Goal: Navigation & Orientation: Find specific page/section

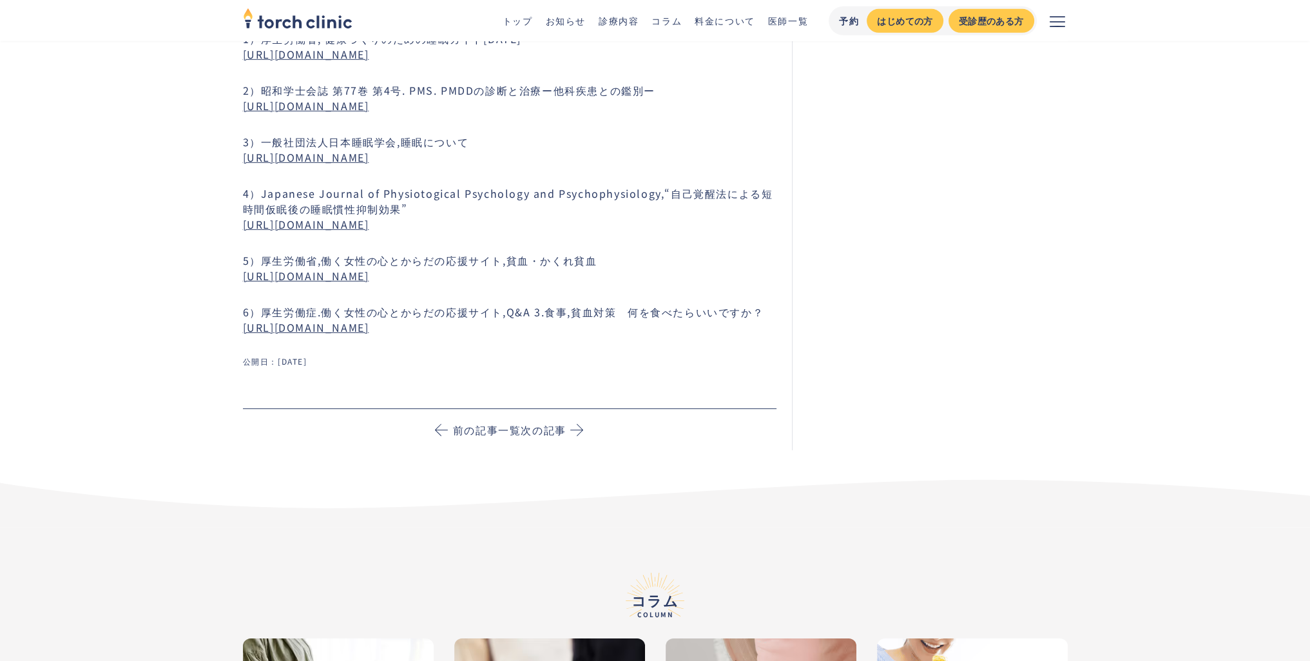
scroll to position [5112, 0]
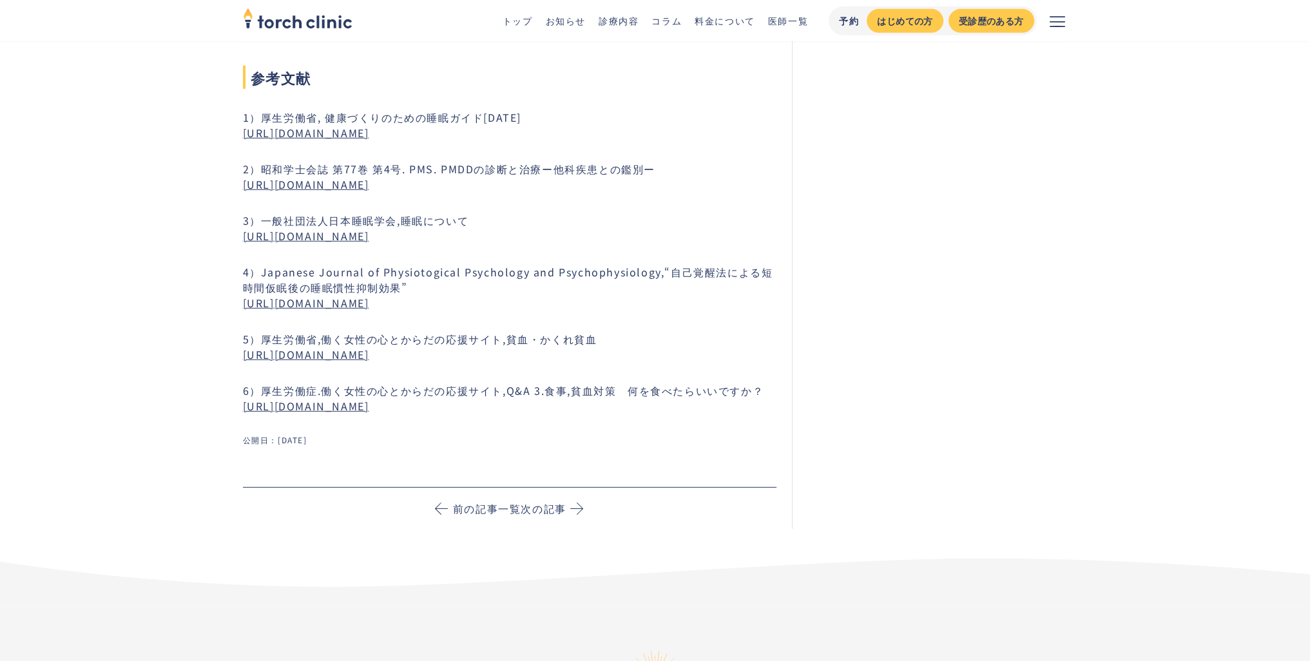
click at [1042, 14] on button "メニューを開く" at bounding box center [1057, 20] width 41 height 41
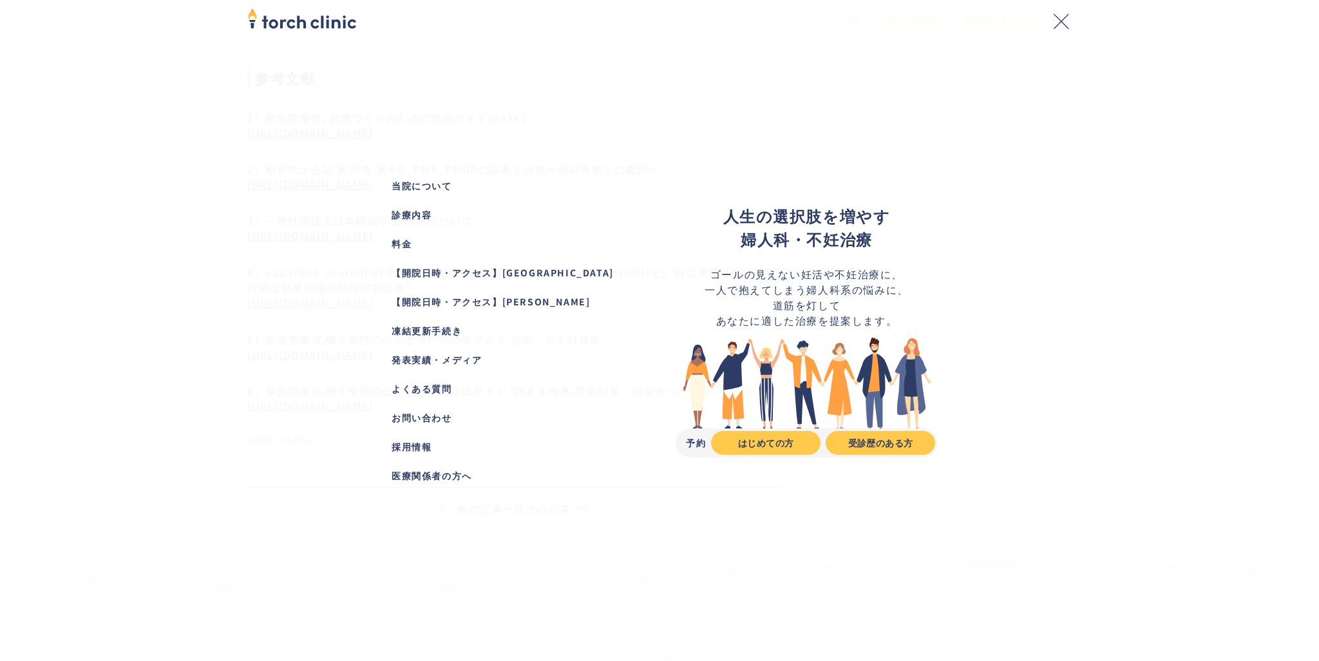
click at [513, 302] on div "【開院日時・アクセス】[PERSON_NAME]" at bounding box center [513, 302] width 242 height 14
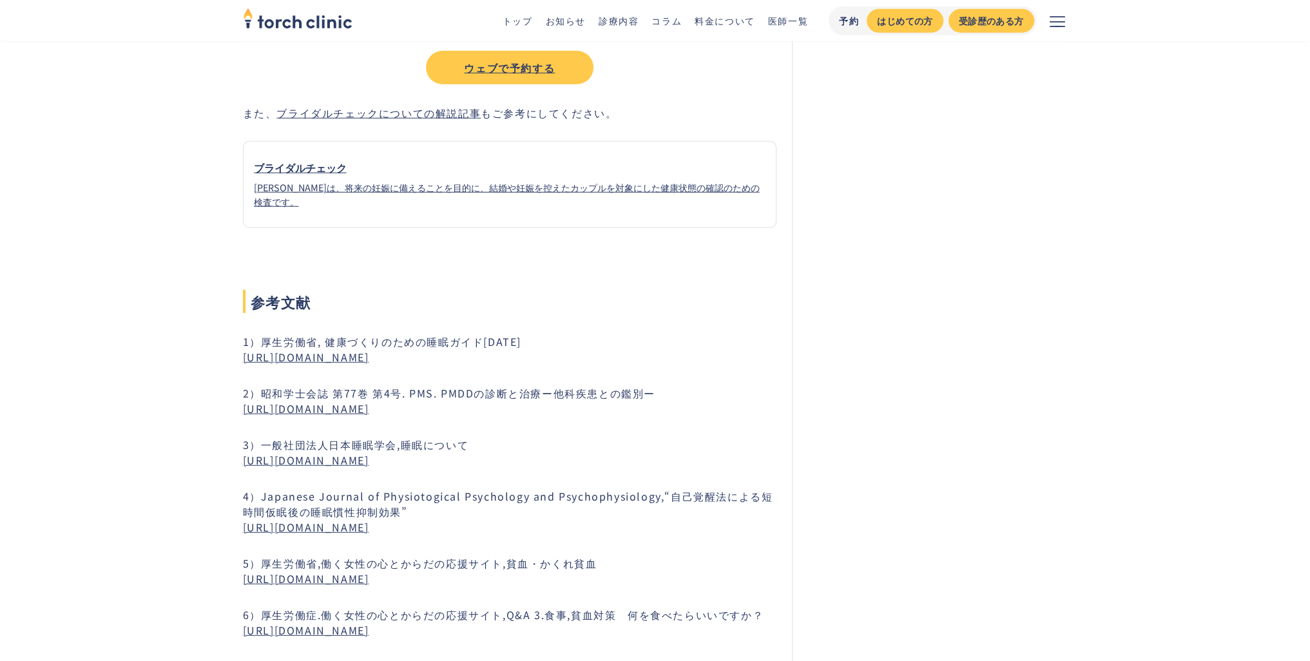
scroll to position [4918, 0]
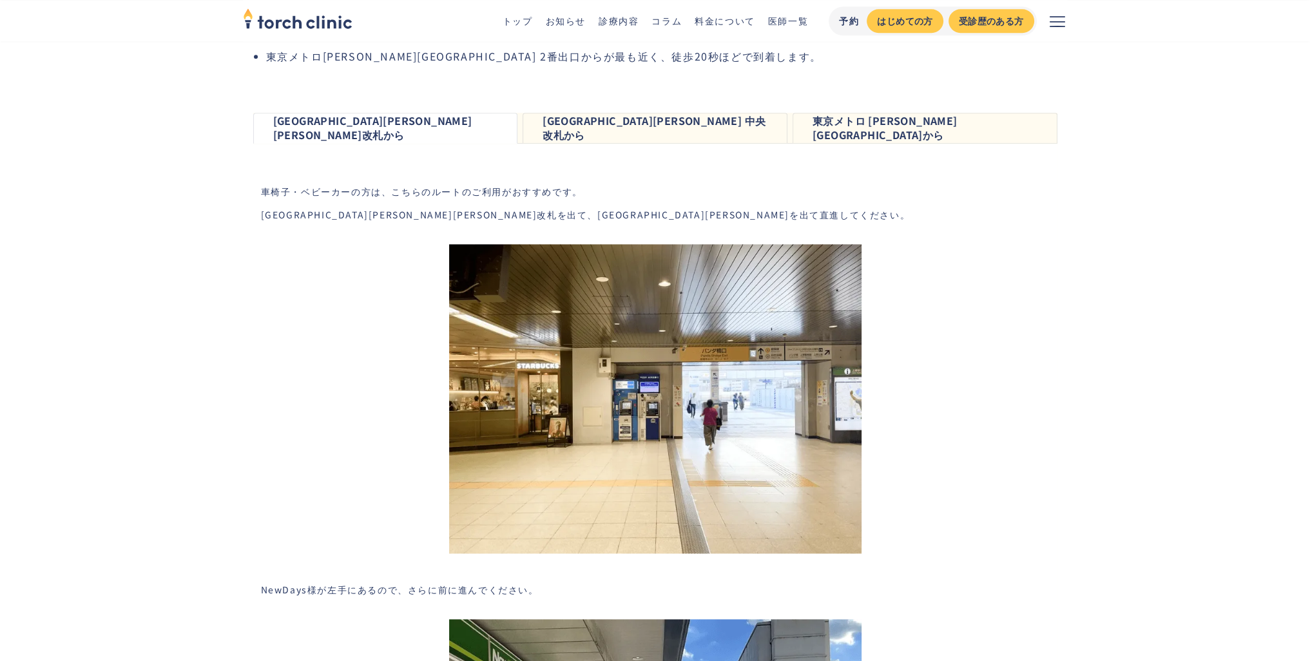
scroll to position [1740, 0]
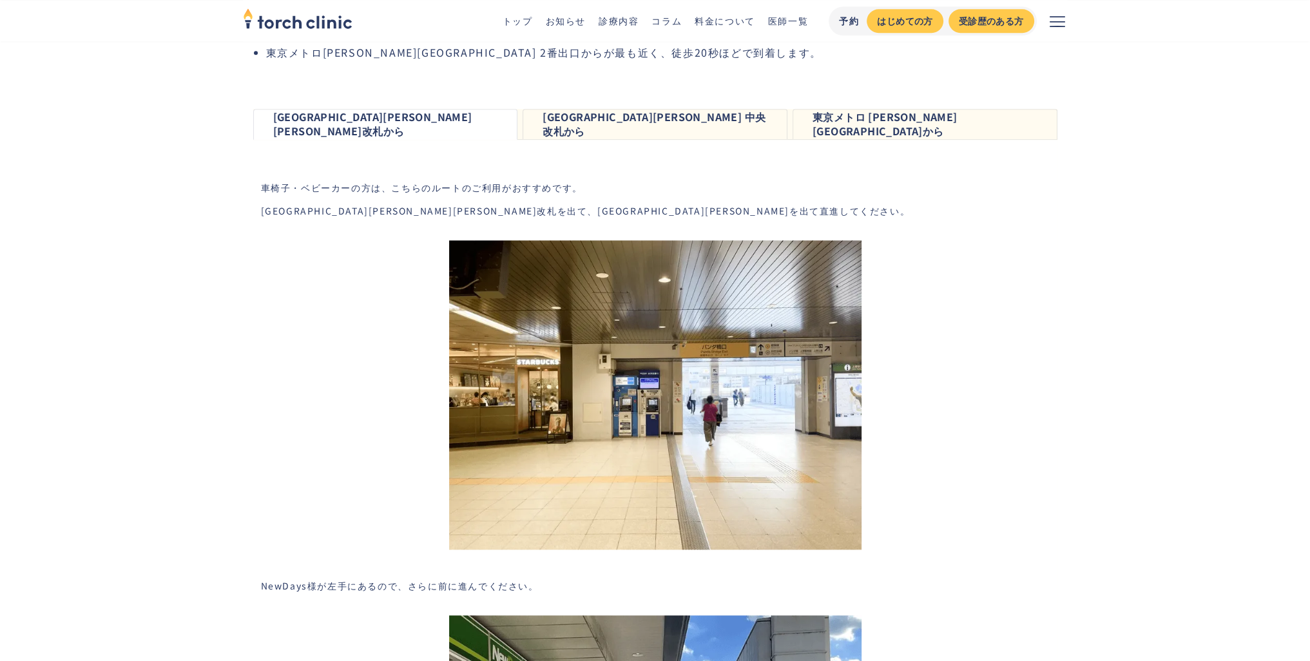
click at [1006, 136] on link "東京メトロ 上野駅から" at bounding box center [924, 124] width 265 height 30
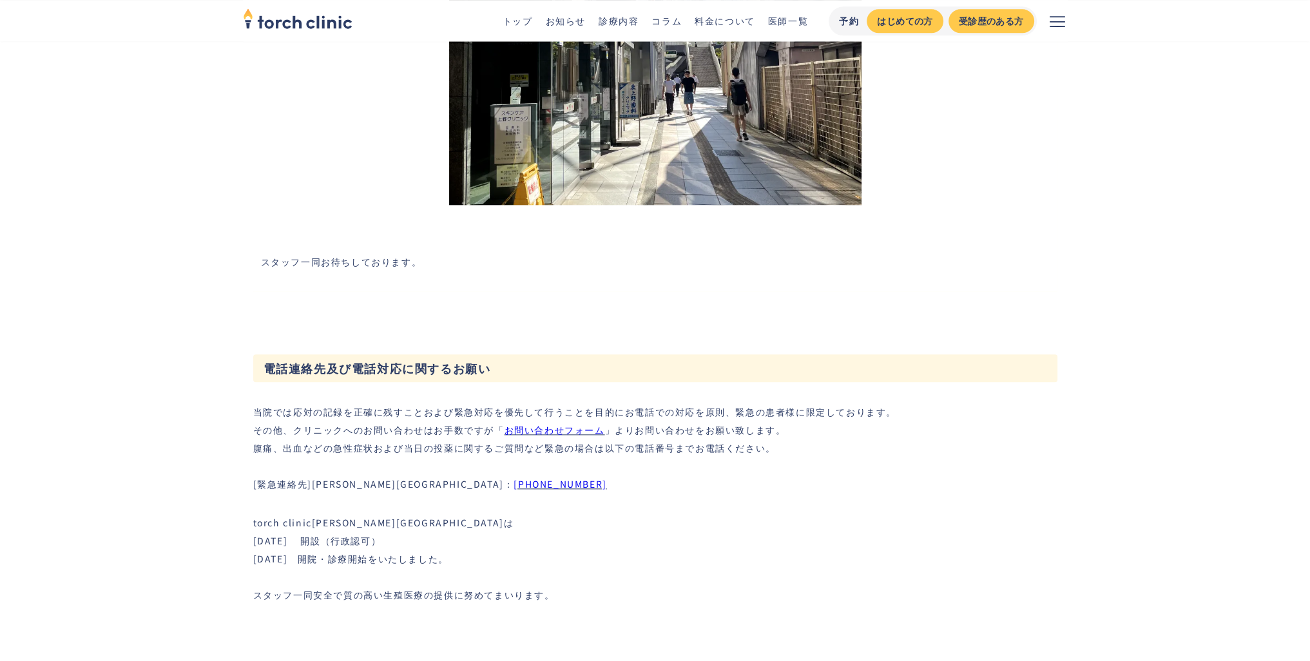
scroll to position [2062, 0]
